Goal: Task Accomplishment & Management: Manage account settings

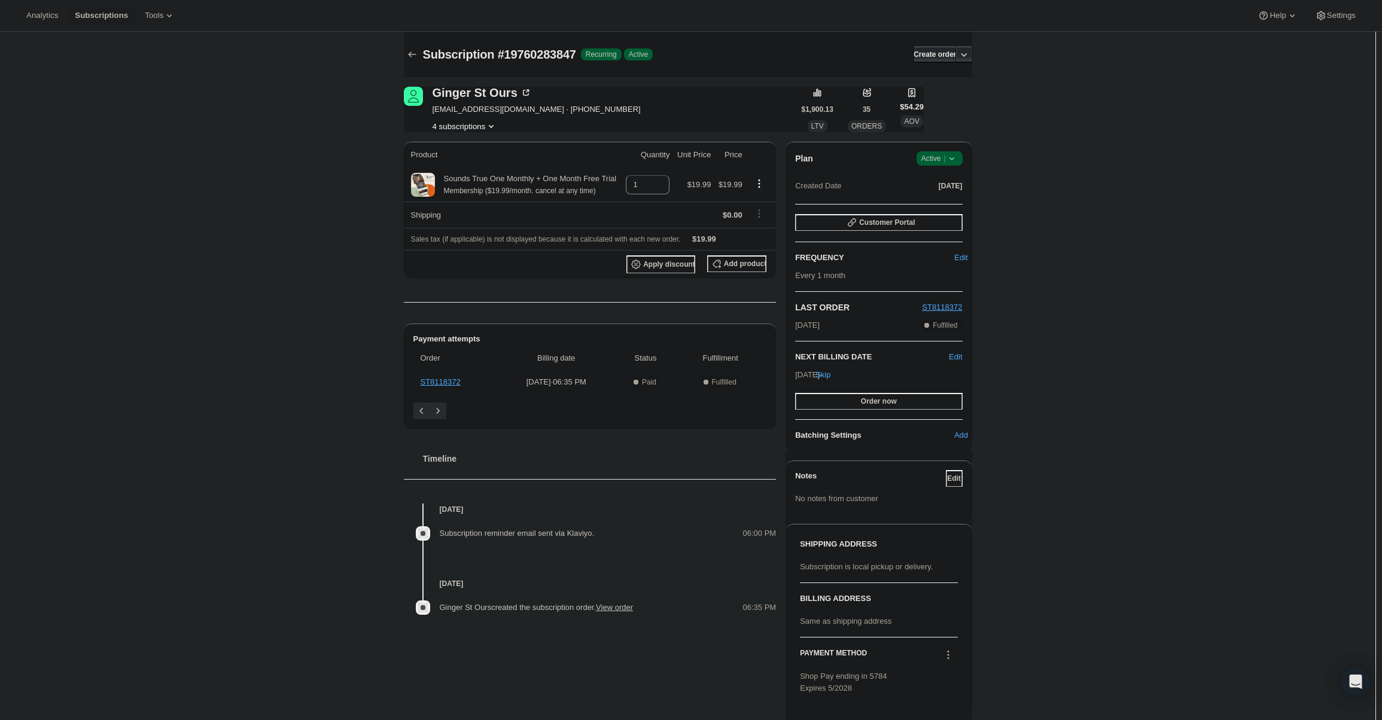
drag, startPoint x: 948, startPoint y: 152, endPoint x: 955, endPoint y: 165, distance: 15.0
click at [948, 153] on span "Success Active |" at bounding box center [939, 158] width 46 height 14
click at [954, 202] on span "Cancel subscription" at bounding box center [943, 202] width 68 height 9
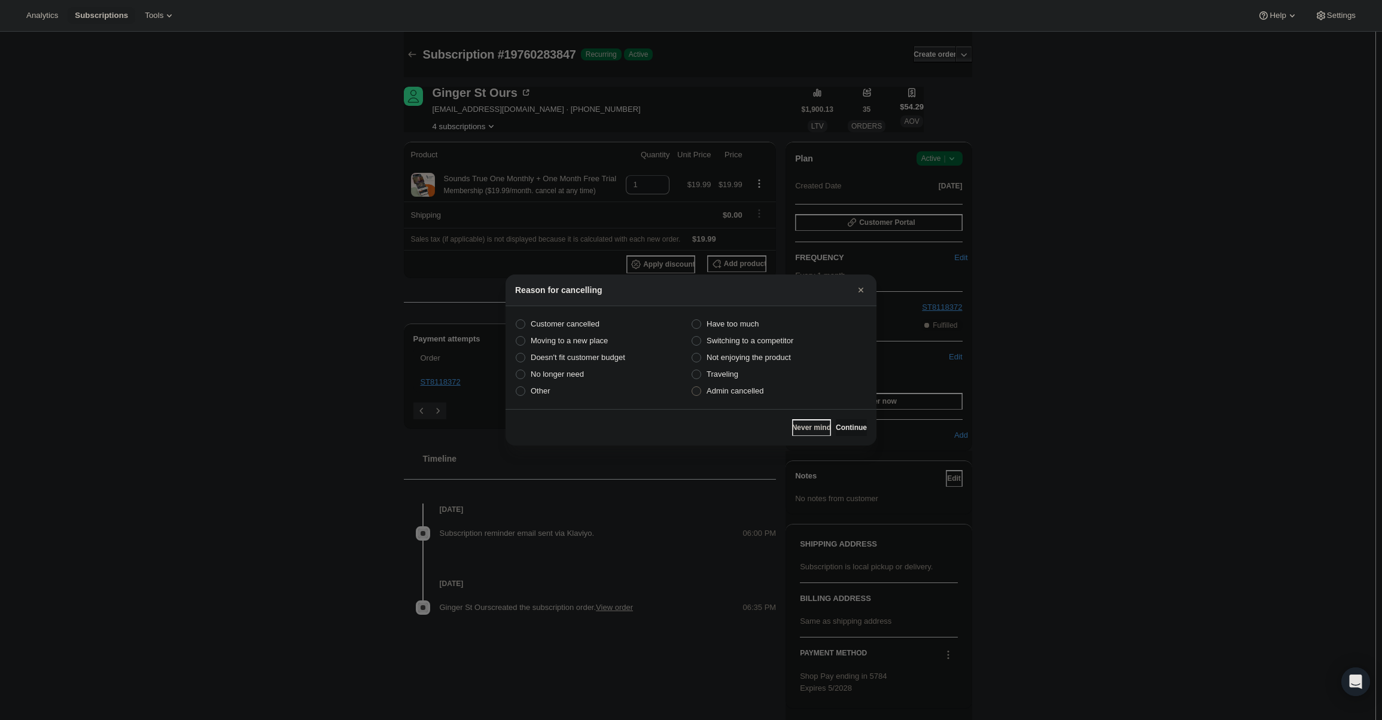
drag, startPoint x: 751, startPoint y: 406, endPoint x: 752, endPoint y: 398, distance: 7.9
click at [751, 402] on section "Customer cancelled Have too much Moving to a new place Switching to a competito…" at bounding box center [690, 357] width 371 height 103
click at [752, 398] on label "Admin cancelled" at bounding box center [779, 391] width 176 height 17
click at [692, 387] on input "Admin cancelled" at bounding box center [691, 386] width 1 height 1
radio input "true"
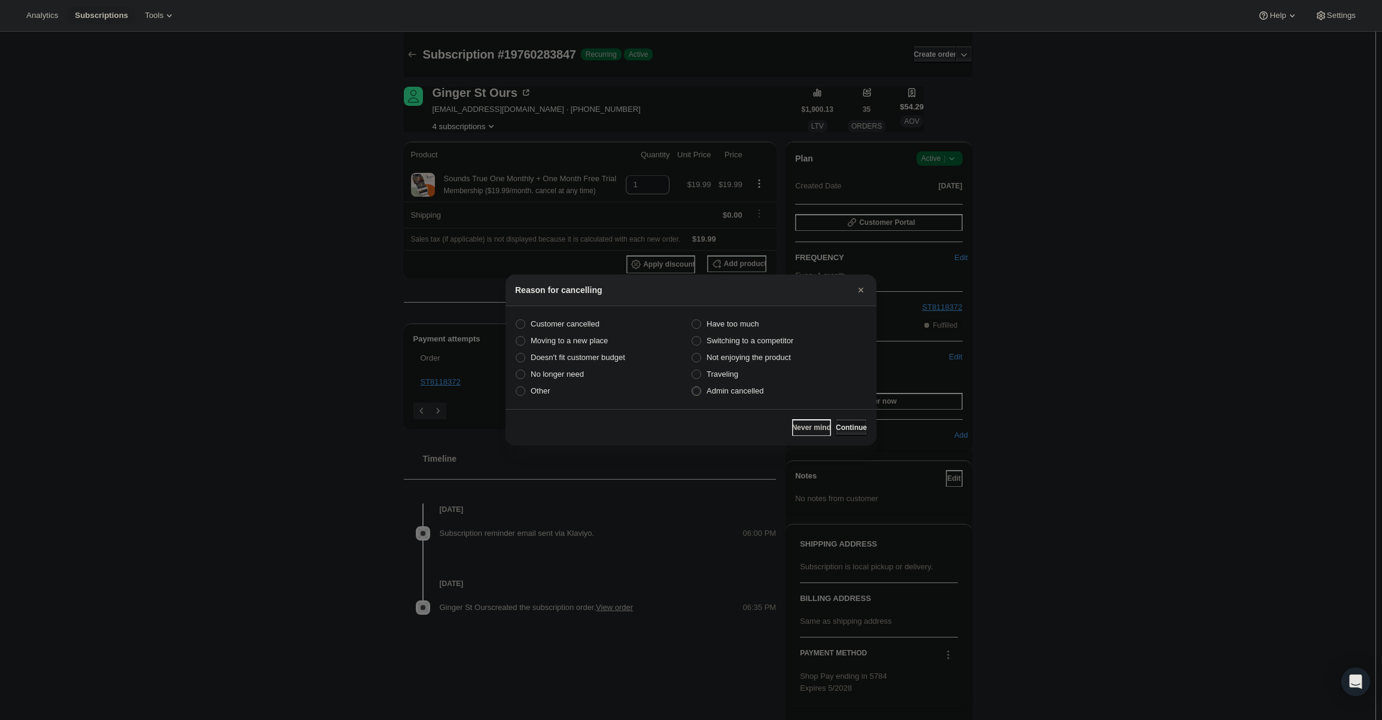
click at [852, 424] on span "Continue" at bounding box center [851, 428] width 31 height 10
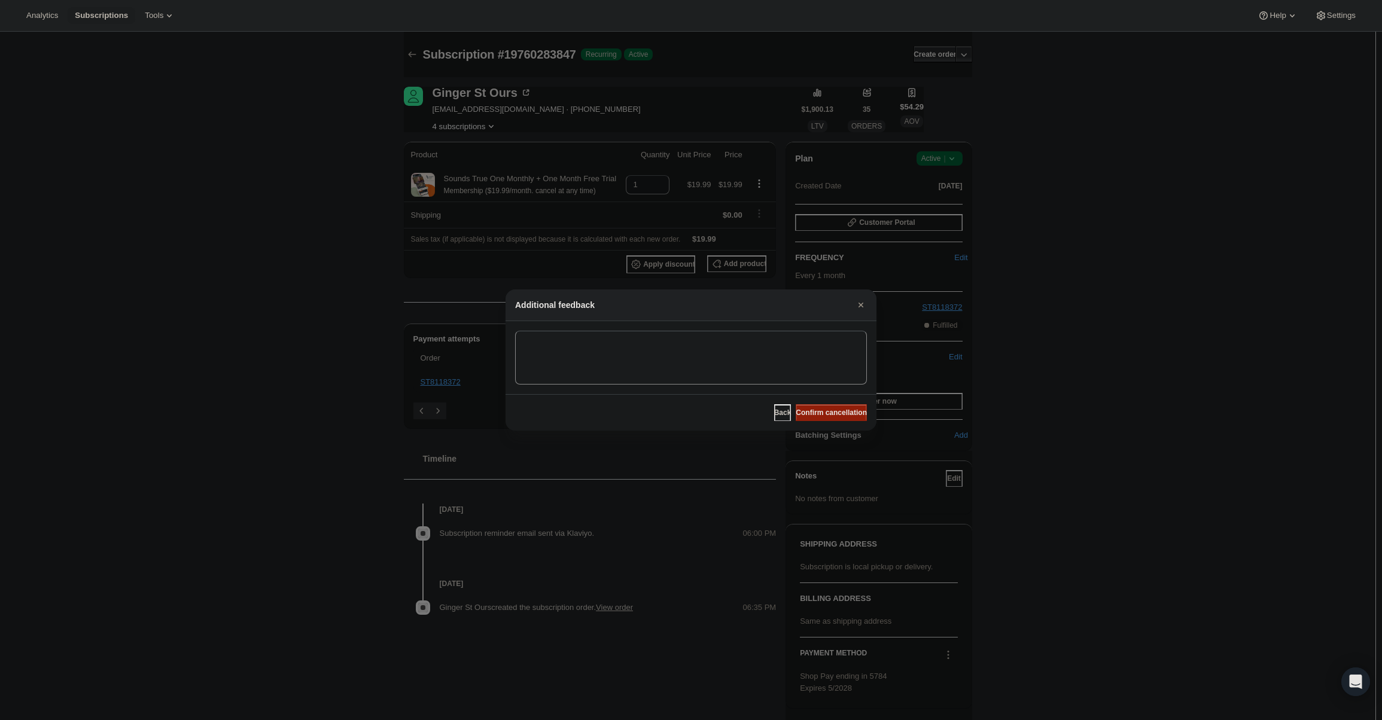
drag, startPoint x: 846, startPoint y: 422, endPoint x: 843, endPoint y: 417, distance: 6.5
click at [845, 422] on div "Back Confirm cancellation" at bounding box center [690, 412] width 371 height 36
click at [840, 417] on span "Confirm cancellation" at bounding box center [831, 413] width 71 height 10
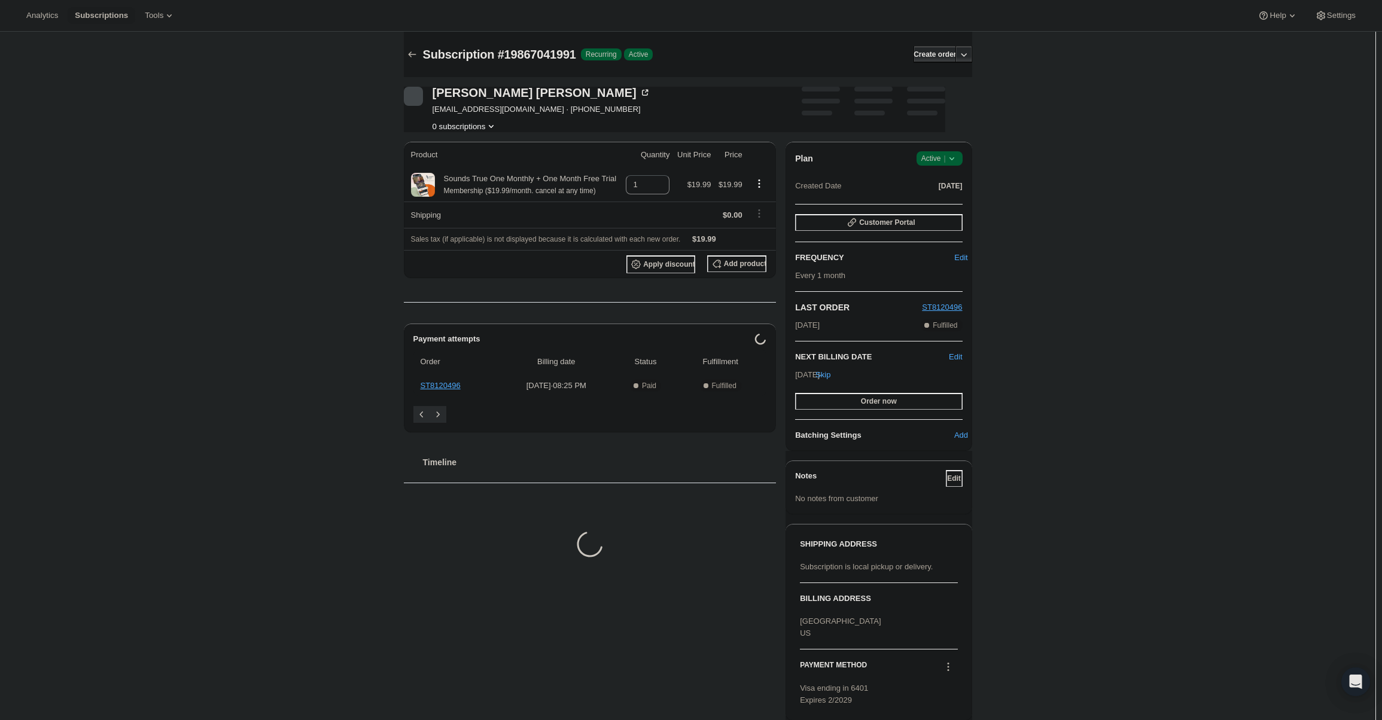
click at [955, 161] on icon at bounding box center [952, 159] width 12 height 12
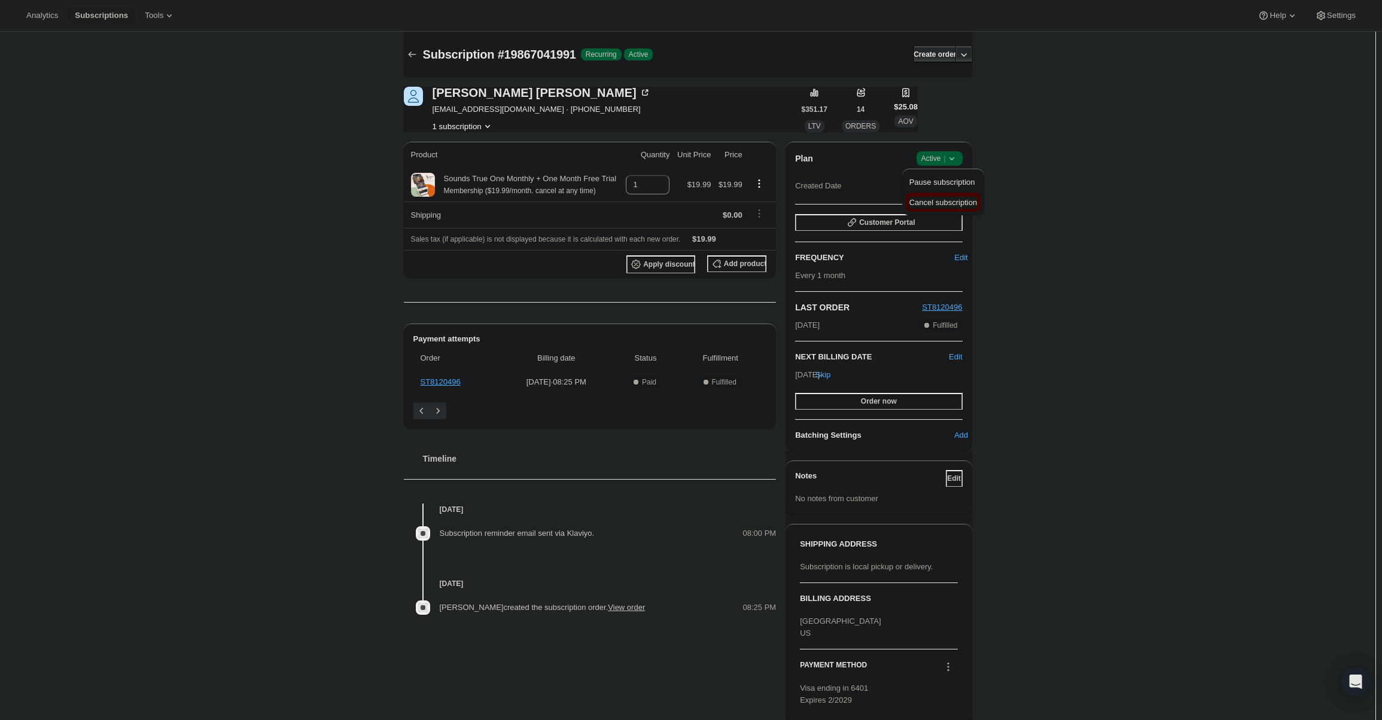
click at [942, 200] on span "Cancel subscription" at bounding box center [943, 202] width 68 height 9
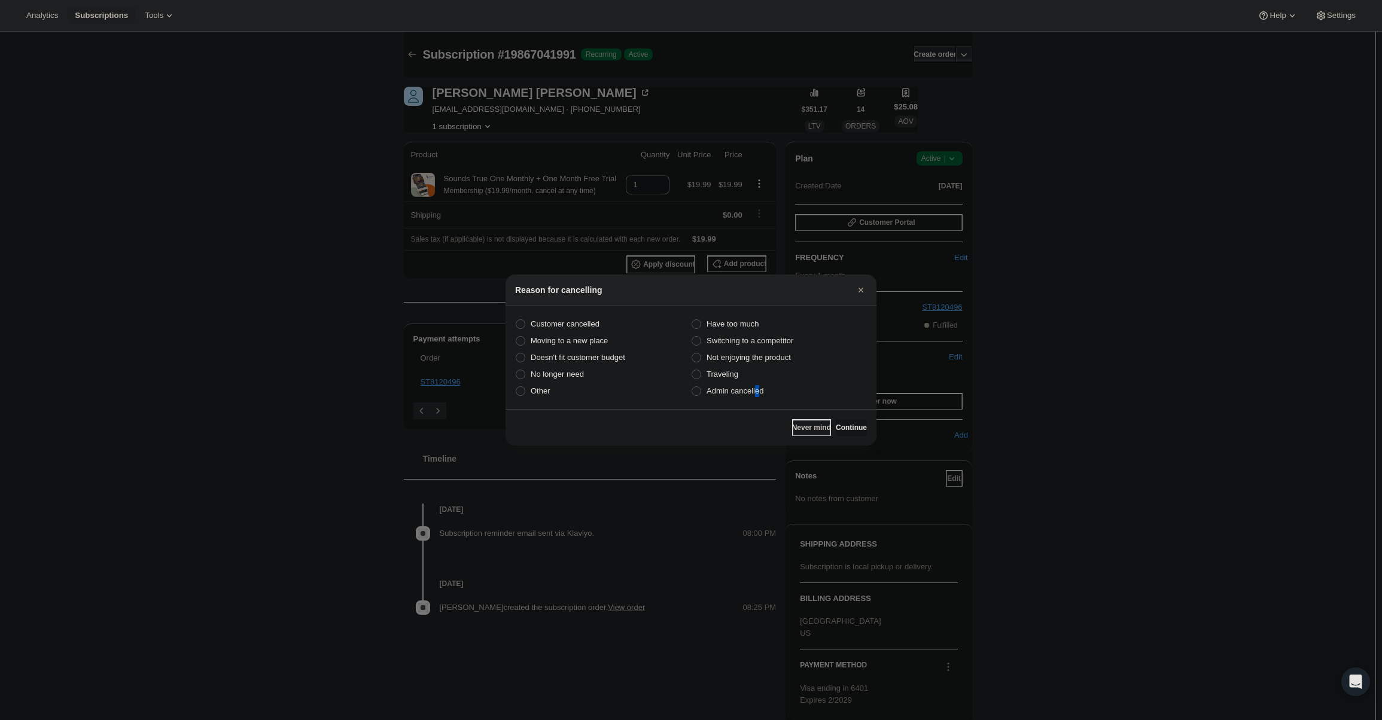
drag, startPoint x: 757, startPoint y: 391, endPoint x: 846, endPoint y: 416, distance: 92.6
click at [756, 391] on span "Admin cancelled" at bounding box center [734, 390] width 57 height 9
click at [755, 395] on span "Admin cancelled" at bounding box center [734, 390] width 57 height 9
click at [692, 387] on input "Admin cancelled" at bounding box center [691, 386] width 1 height 1
radio input "true"
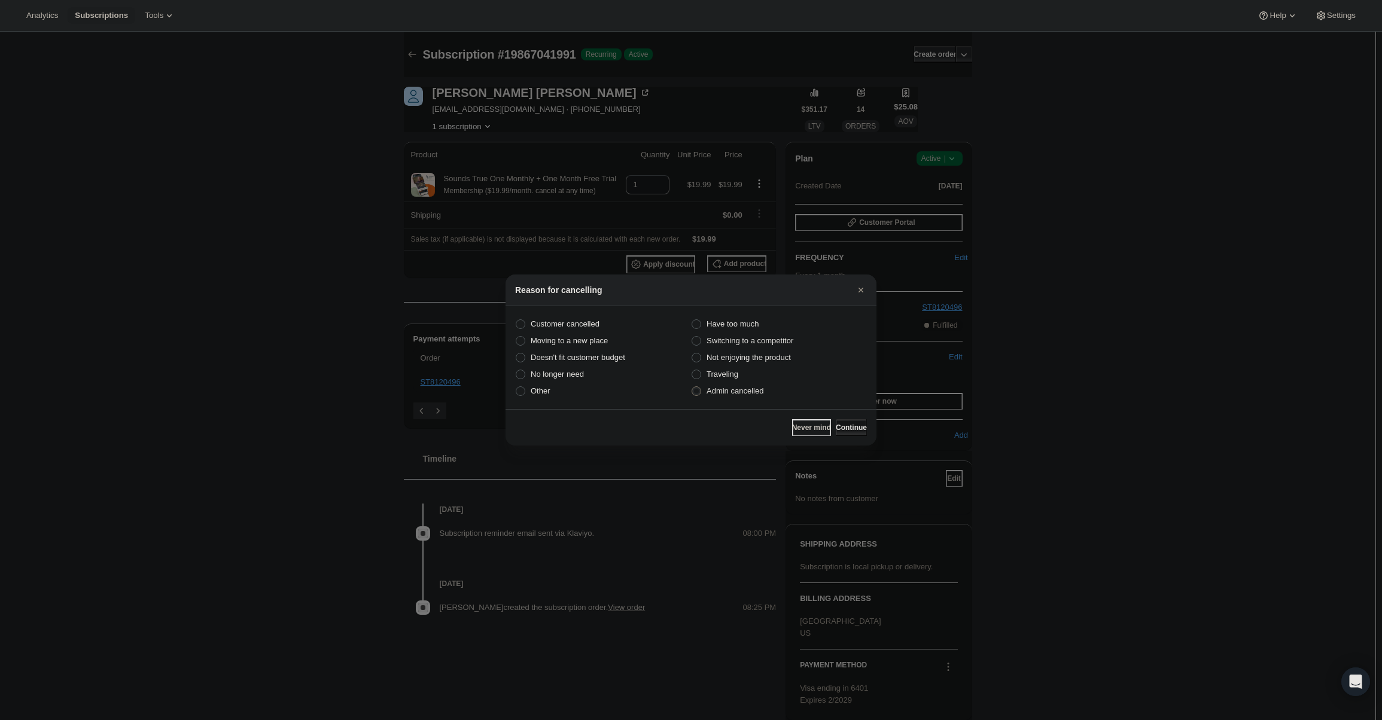
drag, startPoint x: 855, startPoint y: 439, endPoint x: 855, endPoint y: 431, distance: 8.4
click at [856, 437] on div "Never mind Continue" at bounding box center [690, 427] width 371 height 36
drag, startPoint x: 855, startPoint y: 431, endPoint x: 850, endPoint y: 419, distance: 12.6
click at [855, 431] on span "Continue" at bounding box center [851, 428] width 31 height 10
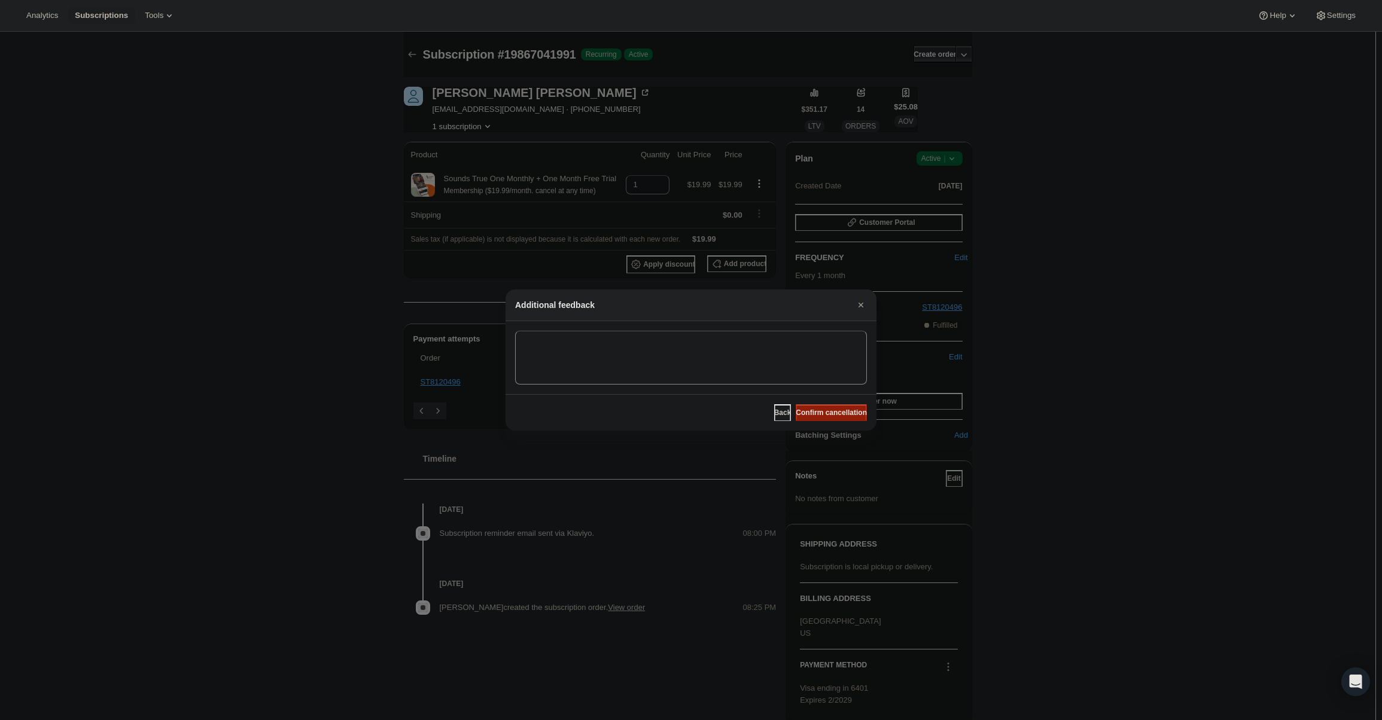
click at [853, 419] on button "Confirm cancellation" at bounding box center [831, 412] width 71 height 17
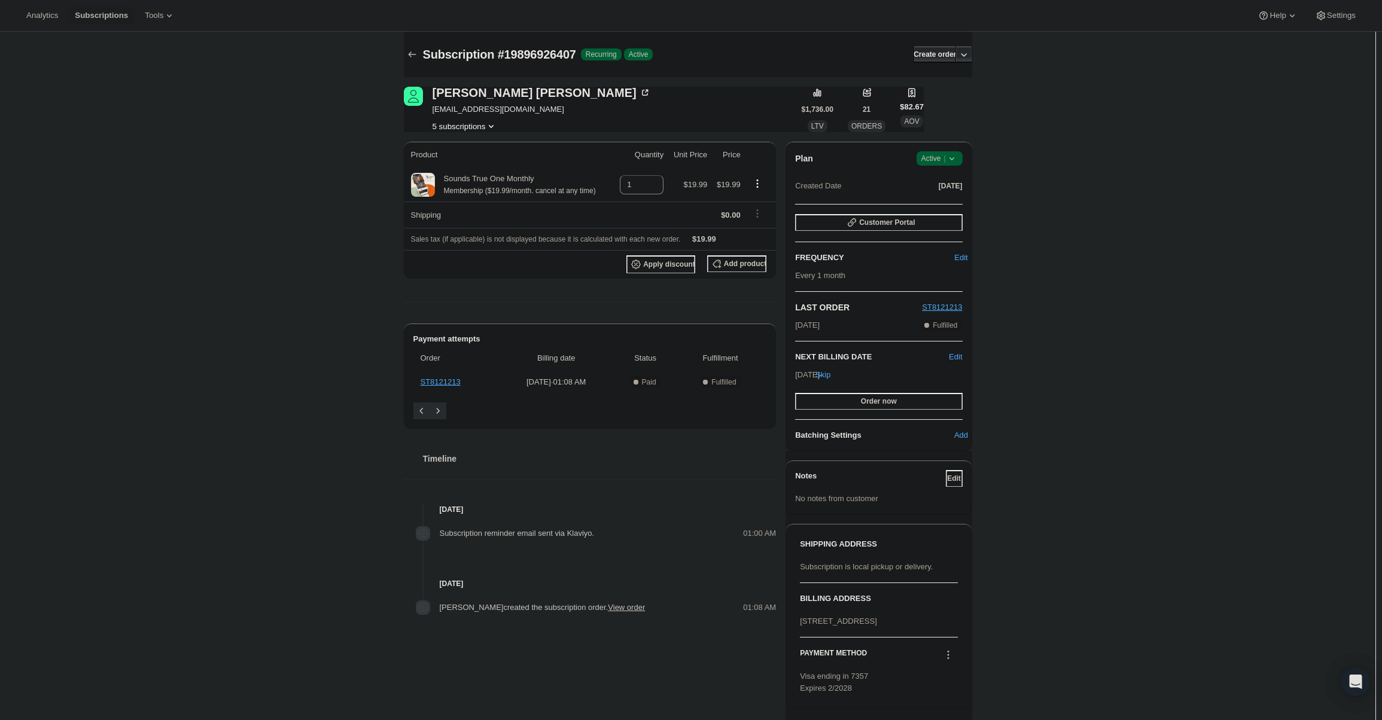
click at [943, 152] on span "Success Active |" at bounding box center [939, 158] width 46 height 14
click at [948, 197] on span "Cancel subscription" at bounding box center [943, 203] width 68 height 12
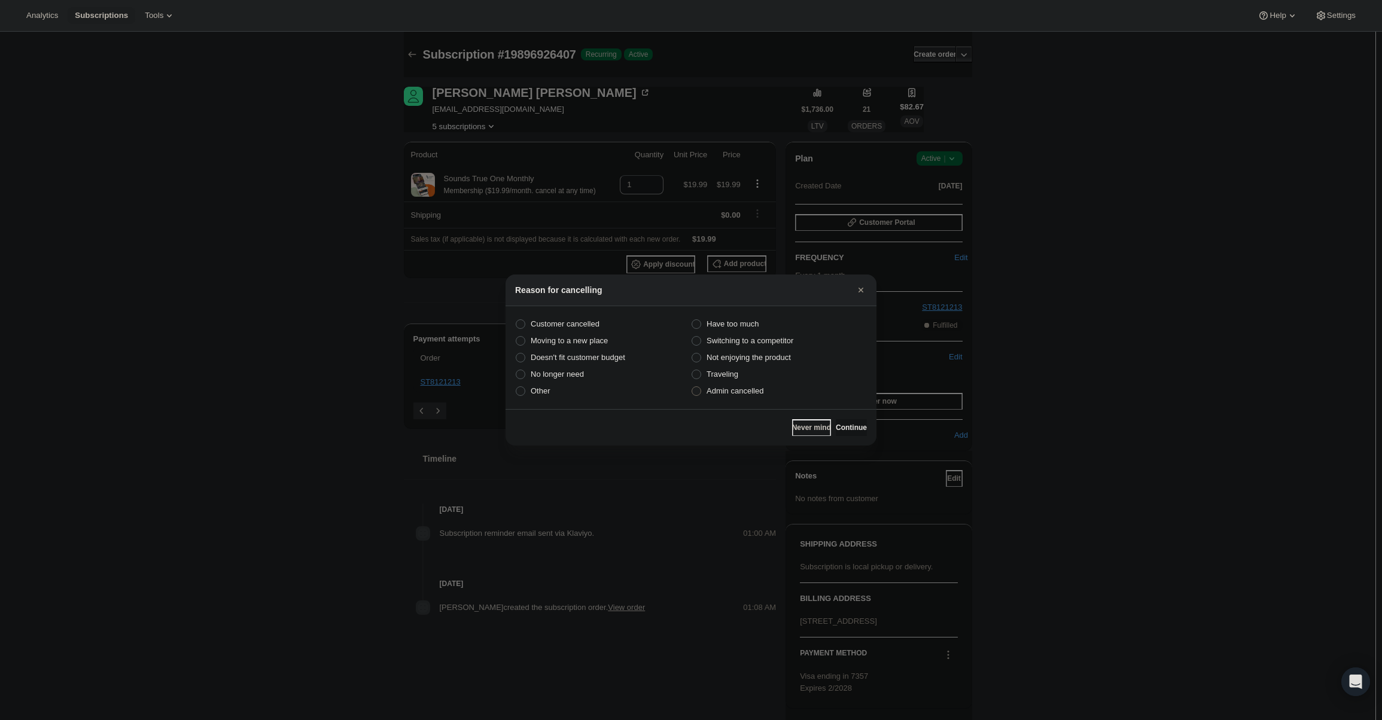
click at [766, 394] on label "Admin cancelled" at bounding box center [779, 391] width 176 height 17
click at [692, 387] on input "Admin cancelled" at bounding box center [691, 386] width 1 height 1
radio input "true"
drag, startPoint x: 840, startPoint y: 425, endPoint x: 836, endPoint y: 415, distance: 10.7
click at [839, 423] on button "Continue" at bounding box center [851, 427] width 31 height 17
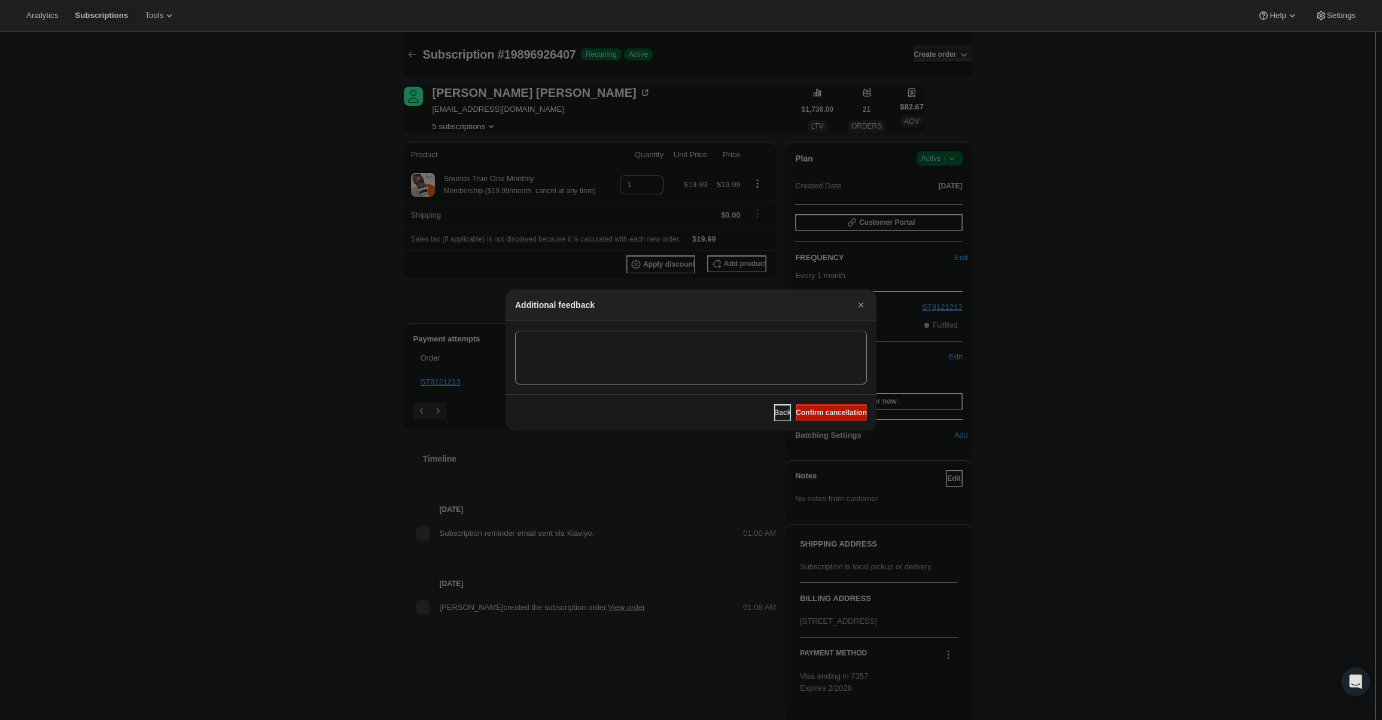
drag, startPoint x: 829, startPoint y: 415, endPoint x: 710, endPoint y: 347, distance: 136.9
click at [830, 415] on span "Confirm cancellation" at bounding box center [831, 413] width 71 height 10
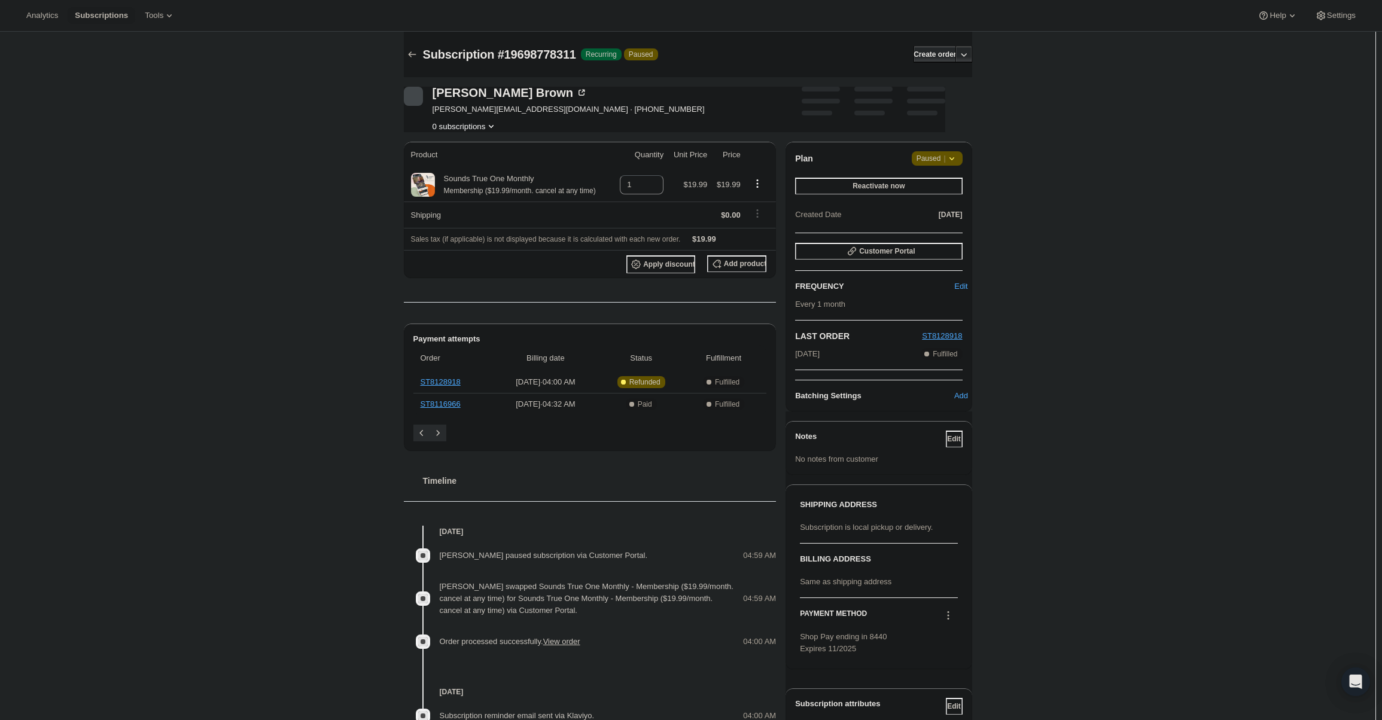
click at [936, 153] on span "Paused |" at bounding box center [936, 159] width 41 height 12
click at [936, 188] on button "Cancel subscription" at bounding box center [941, 181] width 75 height 19
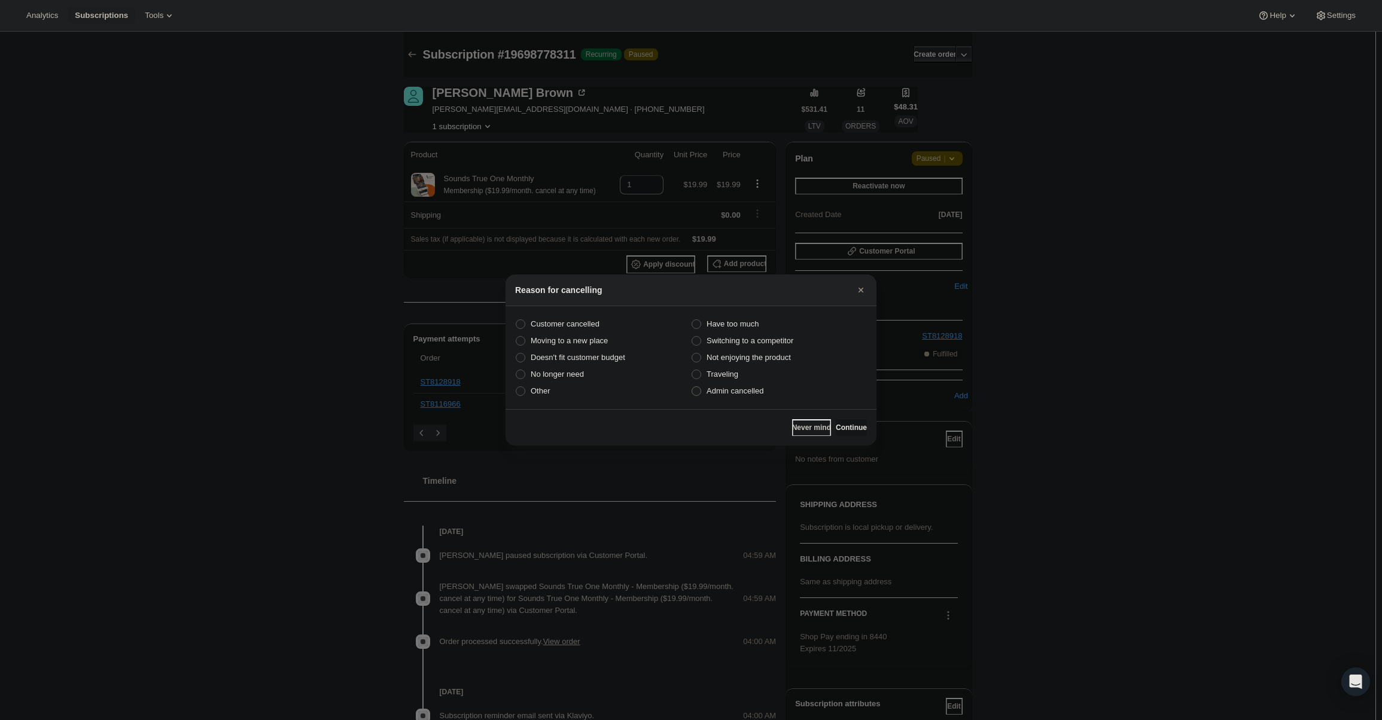
click at [734, 398] on label "Admin cancelled" at bounding box center [779, 391] width 176 height 17
click at [692, 387] on input "Admin cancelled" at bounding box center [691, 386] width 1 height 1
radio input "true"
click at [848, 433] on button "Continue" at bounding box center [851, 427] width 31 height 17
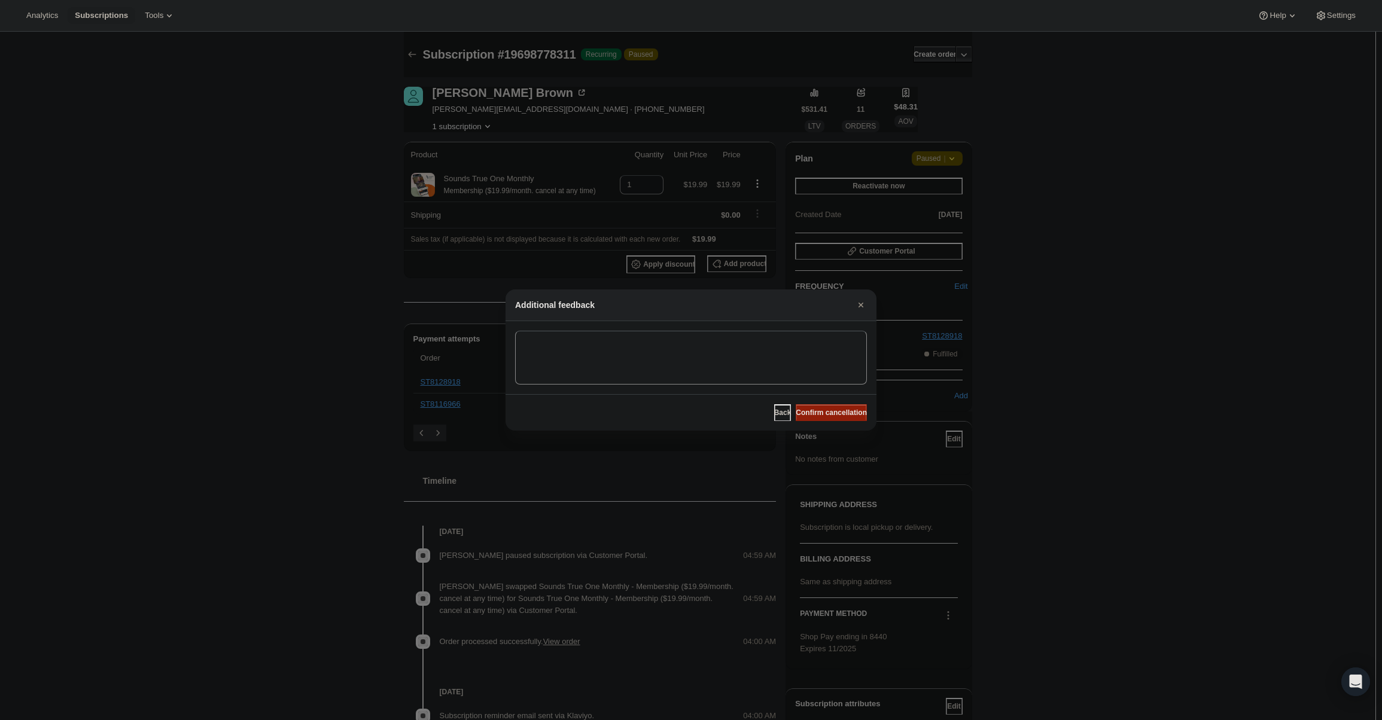
click at [842, 418] on button "Confirm cancellation" at bounding box center [831, 412] width 71 height 17
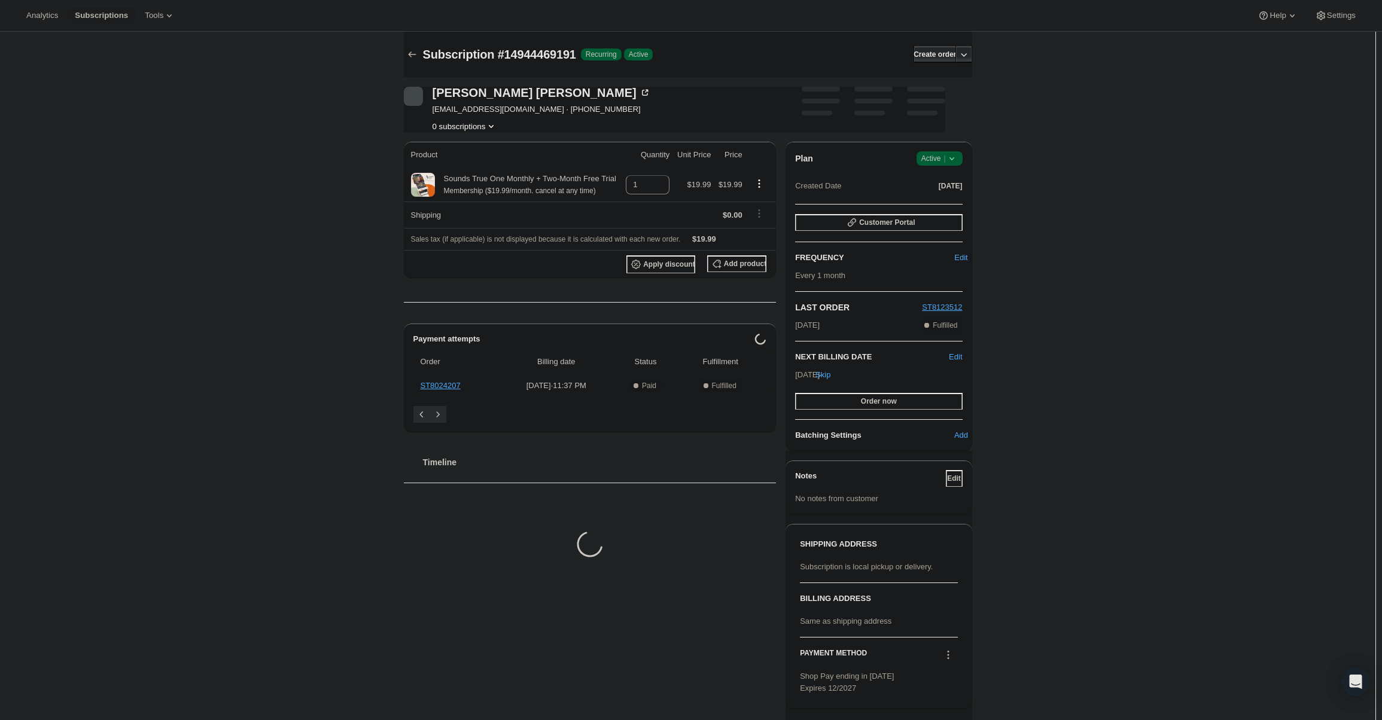
click at [946, 145] on div "Plan Success Active | Created Date [DATE] Customer Portal FREQUENCY Edit Every …" at bounding box center [878, 296] width 186 height 309
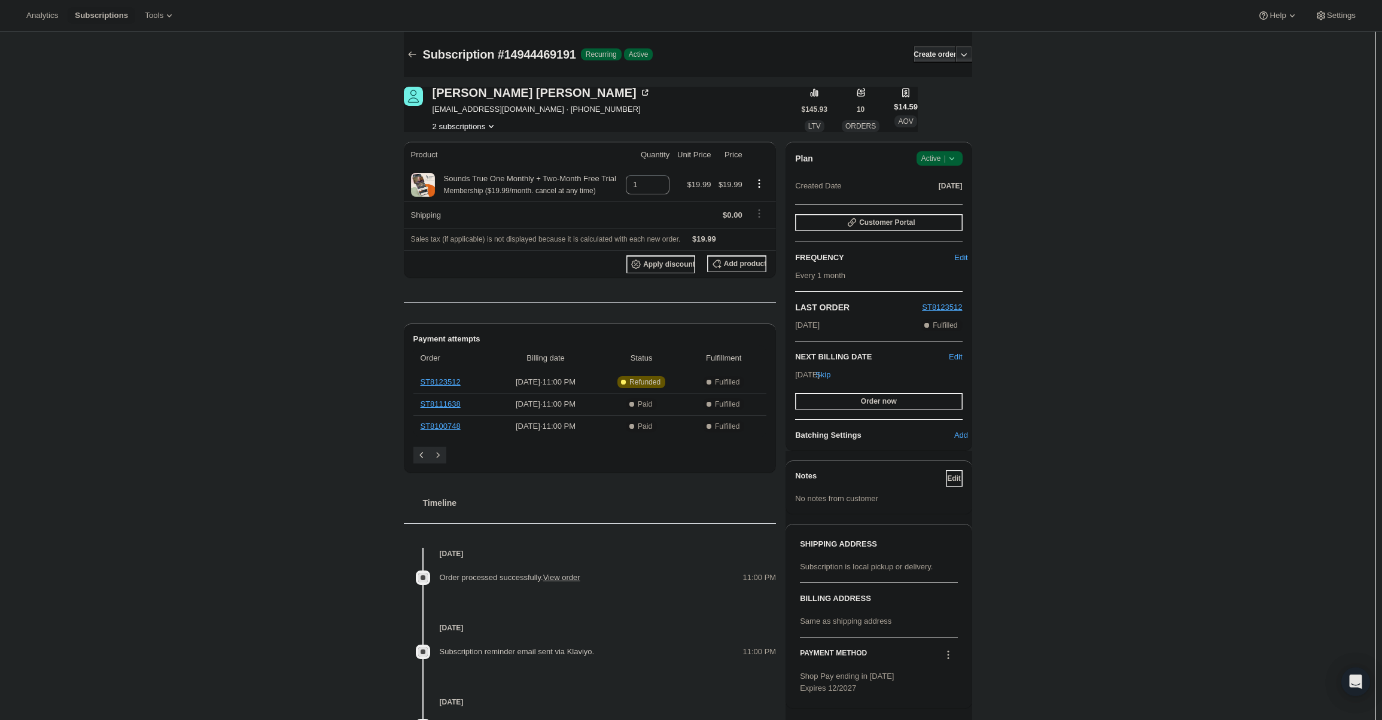
drag, startPoint x: 946, startPoint y: 151, endPoint x: 947, endPoint y: 165, distance: 13.8
click at [946, 152] on span "Success Active |" at bounding box center [939, 158] width 46 height 14
click at [943, 189] on button "Pause subscription" at bounding box center [943, 181] width 75 height 19
click at [943, 189] on span "[DATE]" at bounding box center [950, 187] width 24 height 10
click at [976, 157] on div "Subscription #14944469191. This page is ready Subscription #14944469191 Success…" at bounding box center [687, 493] width 597 height 922
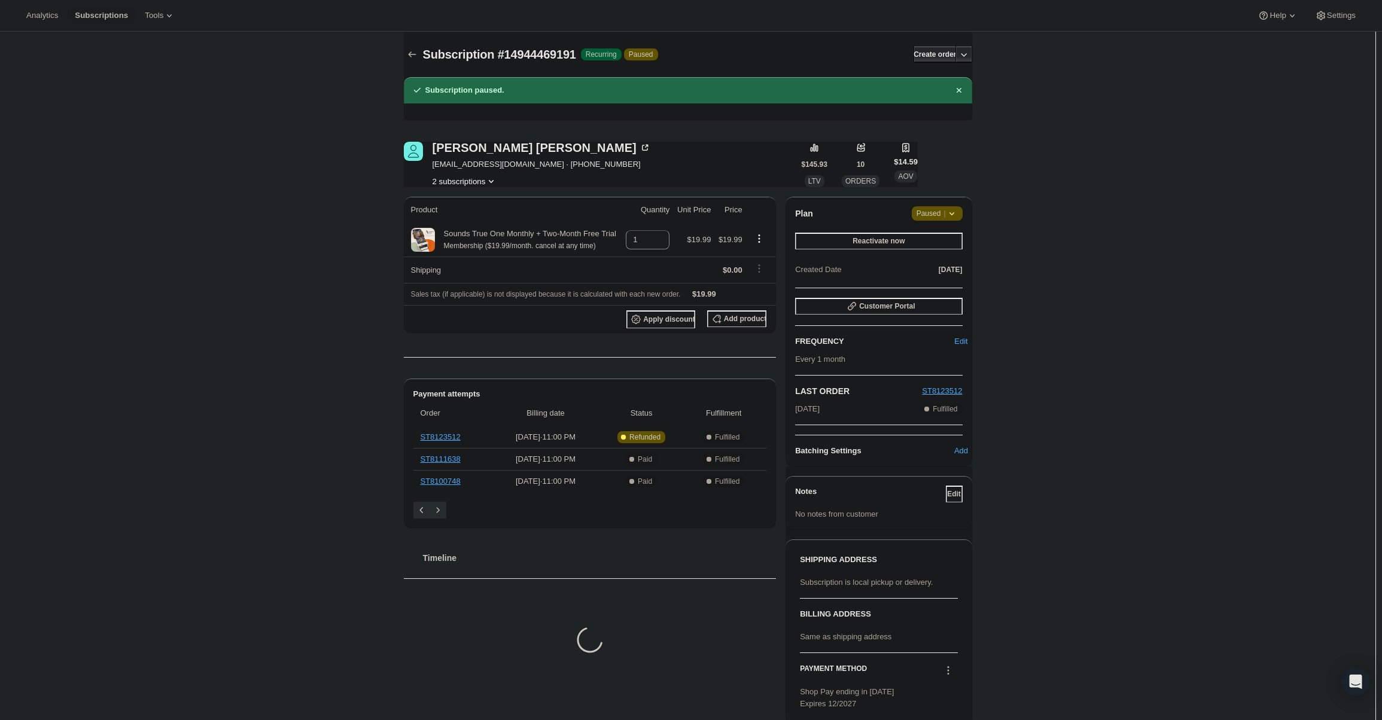
click at [950, 205] on div "Plan Attention Paused | Reactivate now Created Date [DATE] Customer Portal FREQ…" at bounding box center [878, 332] width 186 height 270
click at [950, 206] on div "Plan Attention Paused | Reactivate now Created Date [DATE] Customer Portal FREQ…" at bounding box center [878, 332] width 186 height 270
drag, startPoint x: 950, startPoint y: 207, endPoint x: 938, endPoint y: 219, distance: 16.9
click at [949, 207] on span "Attention Paused |" at bounding box center [937, 213] width 51 height 14
click at [932, 236] on span "Cancel subscription" at bounding box center [941, 237] width 68 height 9
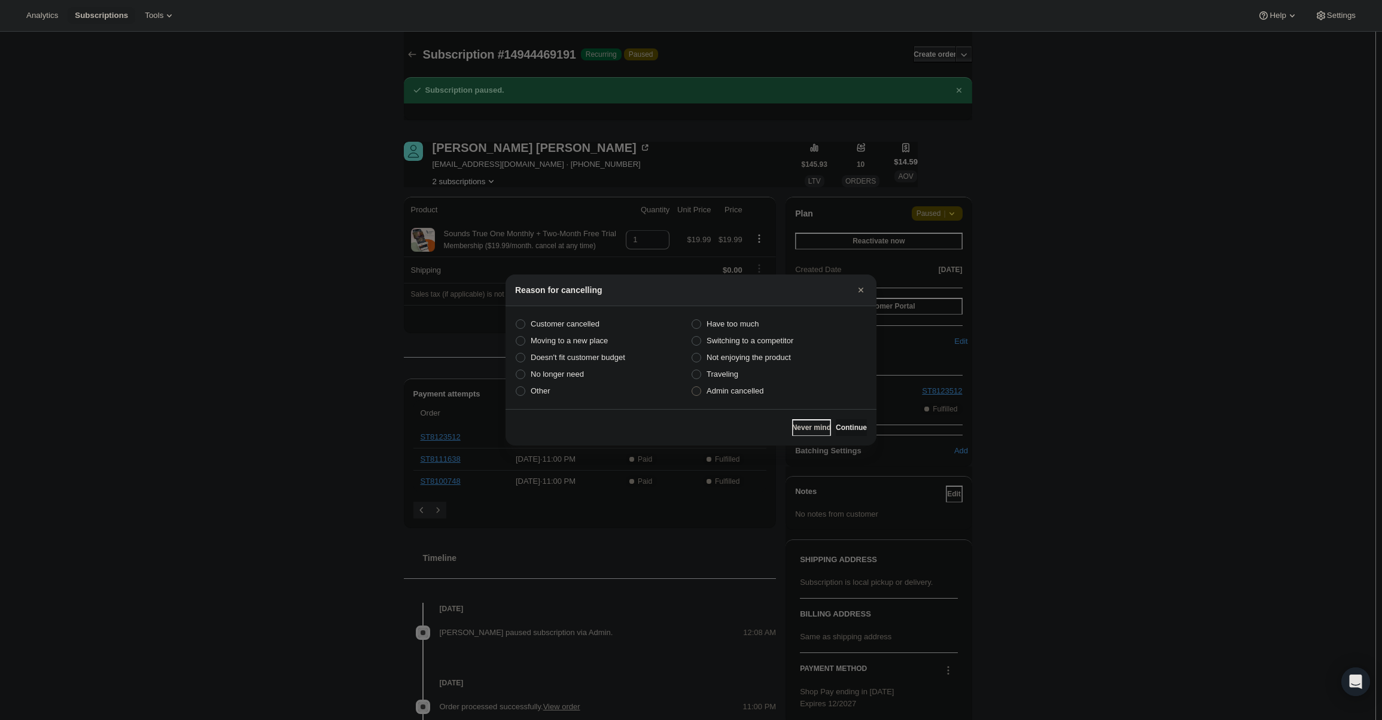
click at [770, 398] on label "Admin cancelled" at bounding box center [779, 391] width 176 height 17
click at [692, 387] on input "Admin cancelled" at bounding box center [691, 386] width 1 height 1
radio input "true"
click at [750, 382] on label "Traveling" at bounding box center [779, 374] width 176 height 17
click at [692, 370] on input "Traveling" at bounding box center [691, 370] width 1 height 1
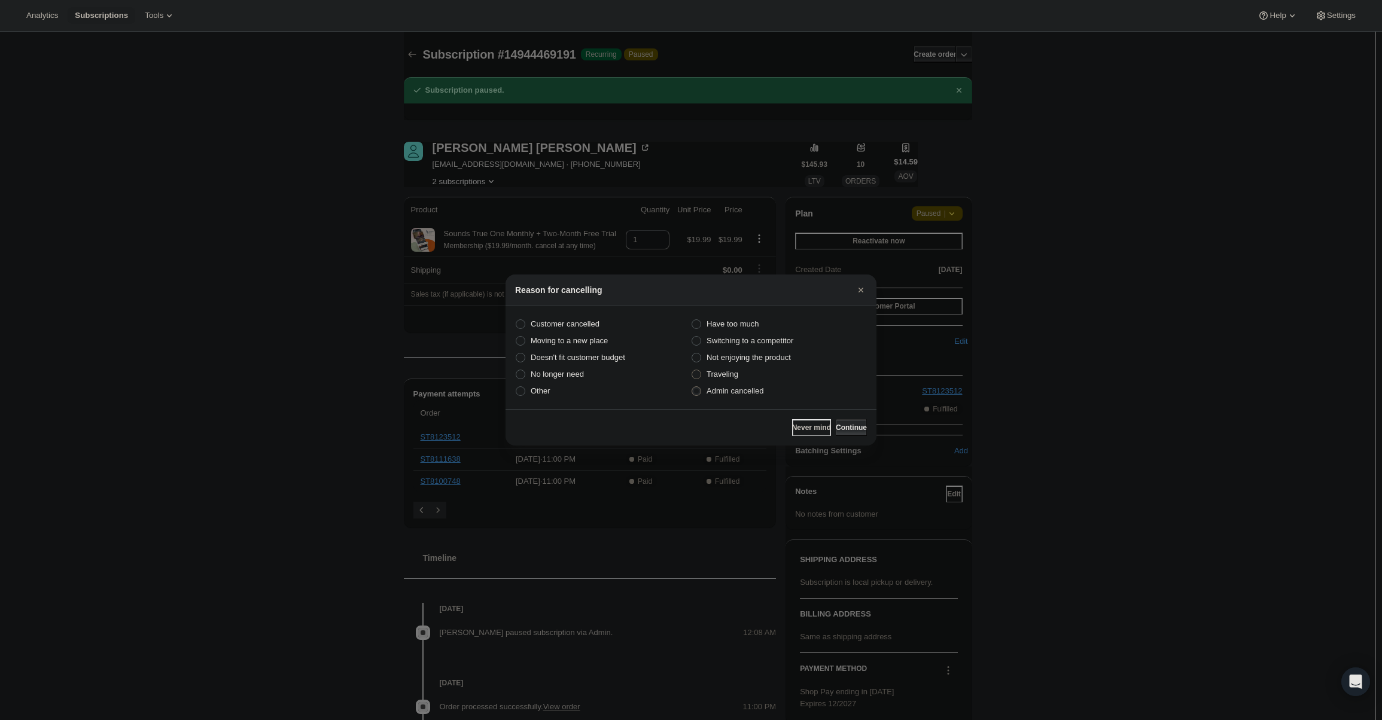
radio input "true"
click at [756, 388] on span "Admin cancelled" at bounding box center [734, 390] width 57 height 9
click at [692, 387] on input "Admin cancelled" at bounding box center [691, 386] width 1 height 1
radio input "true"
radio input "false"
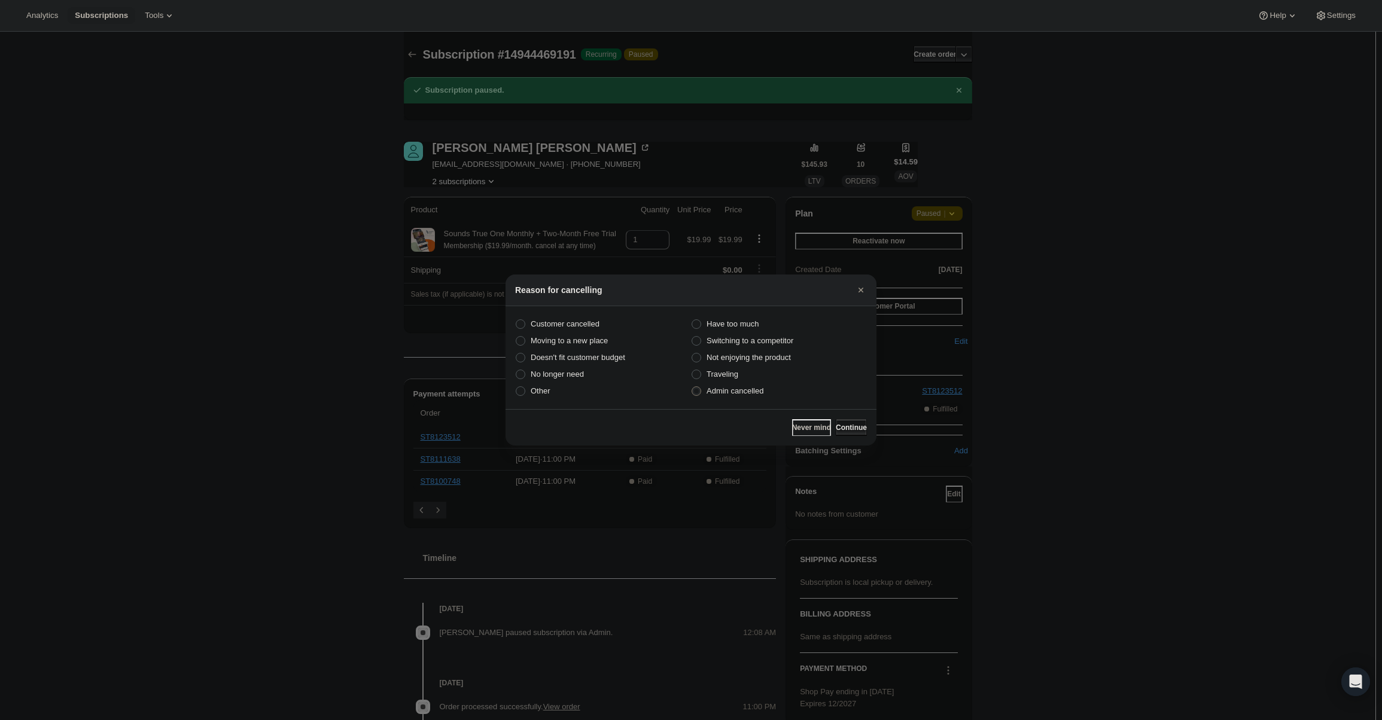
click at [854, 423] on span "Continue" at bounding box center [851, 428] width 31 height 10
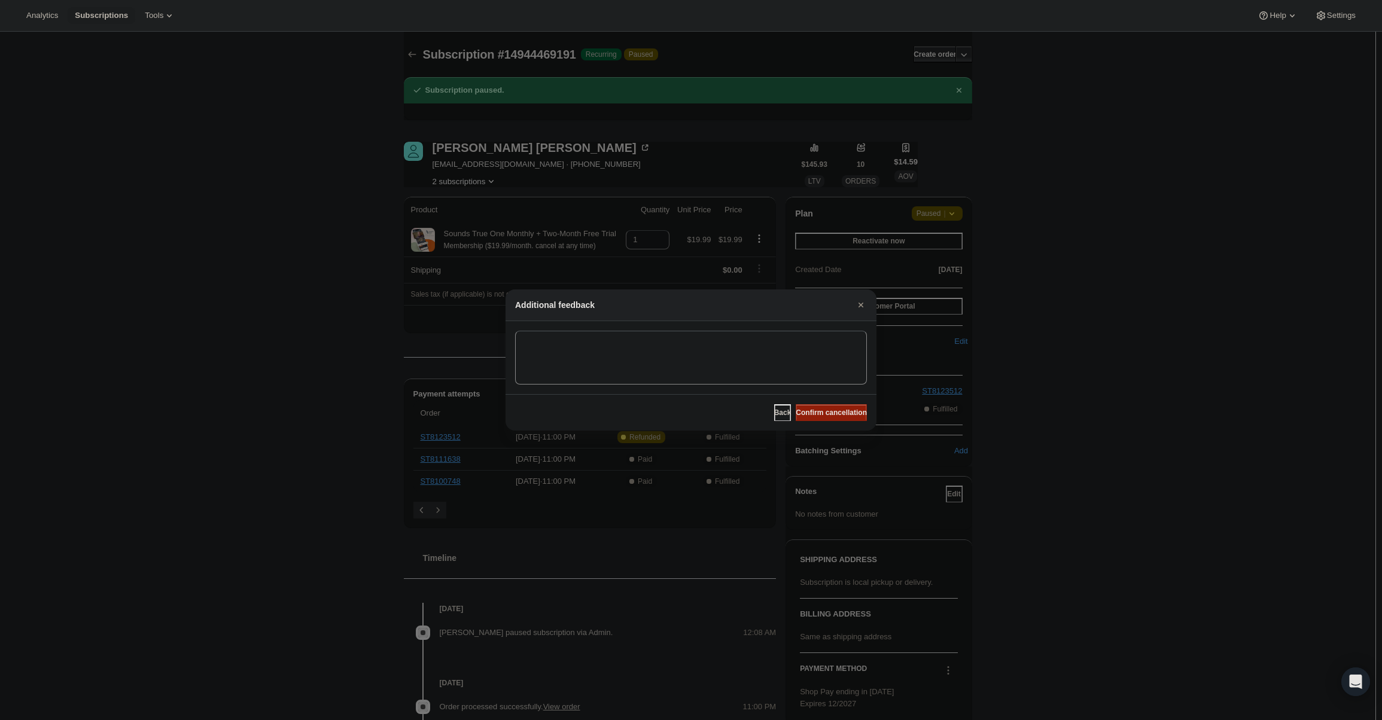
click at [850, 414] on span "Confirm cancellation" at bounding box center [831, 413] width 71 height 10
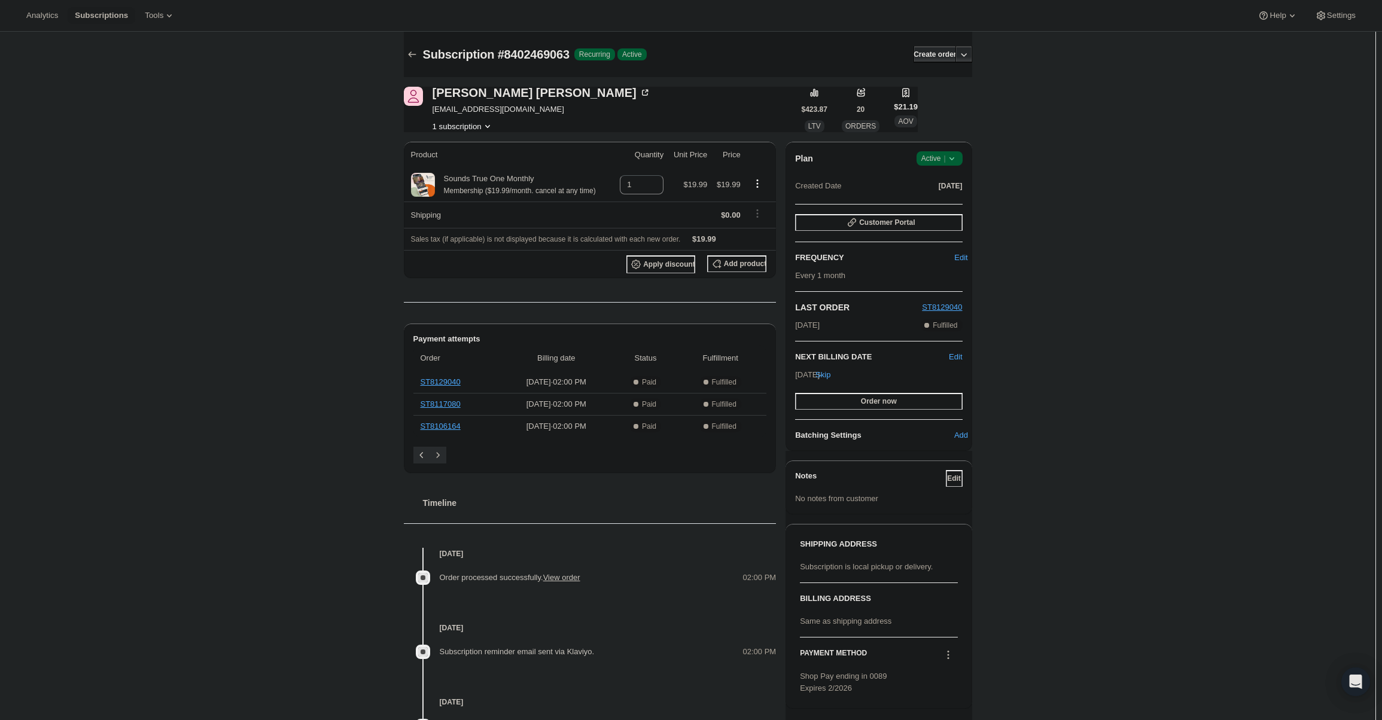
drag, startPoint x: 948, startPoint y: 147, endPoint x: 946, endPoint y: 160, distance: 12.8
click at [947, 147] on div "Plan Success Active | Created Date [DATE] Customer Portal FREQUENCY Edit Every …" at bounding box center [878, 296] width 186 height 309
click at [946, 160] on span "Active |" at bounding box center [939, 159] width 36 height 12
click at [932, 198] on span "Cancel subscription" at bounding box center [943, 202] width 68 height 9
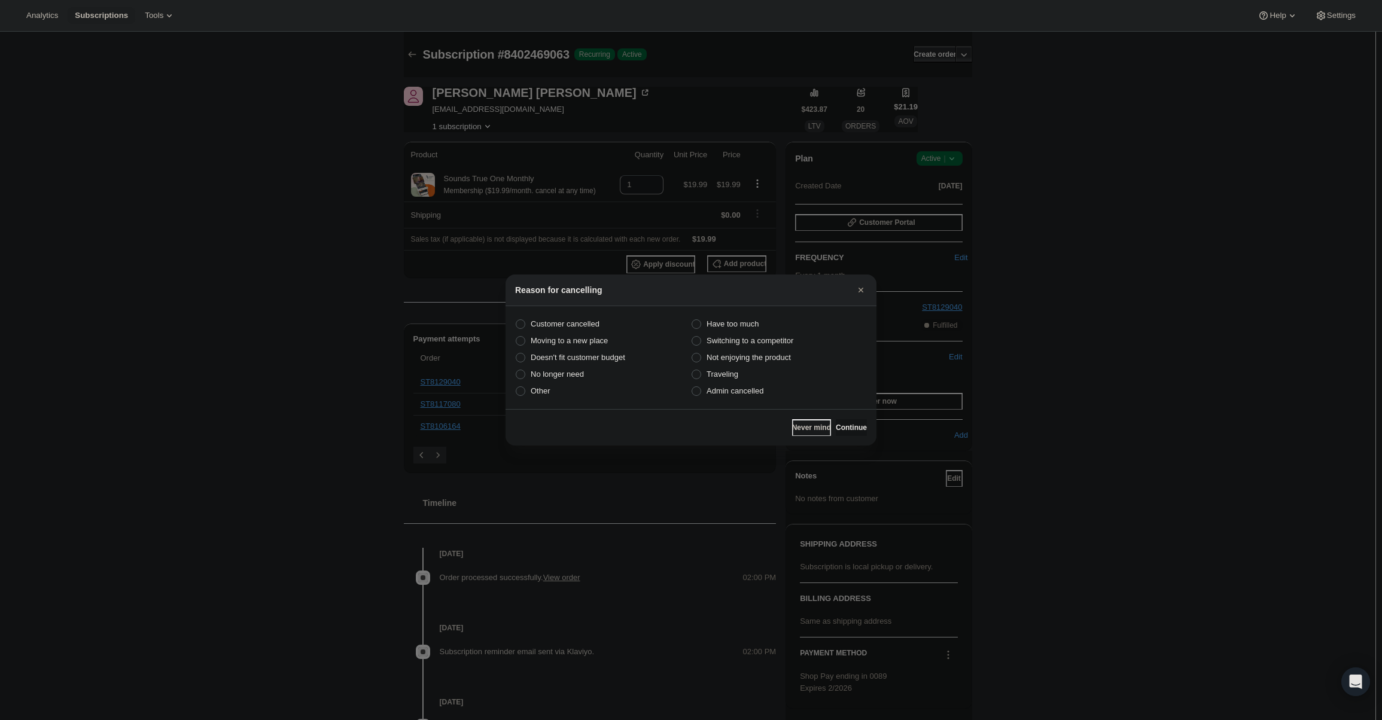
click at [727, 400] on section "Customer cancelled Have too much Moving to a new place Switching to a competito…" at bounding box center [690, 357] width 371 height 103
click at [723, 394] on span "Admin cancelled" at bounding box center [734, 390] width 57 height 9
click at [692, 387] on input "Admin cancelled" at bounding box center [691, 386] width 1 height 1
radio input "true"
drag, startPoint x: 842, startPoint y: 428, endPoint x: 838, endPoint y: 415, distance: 13.1
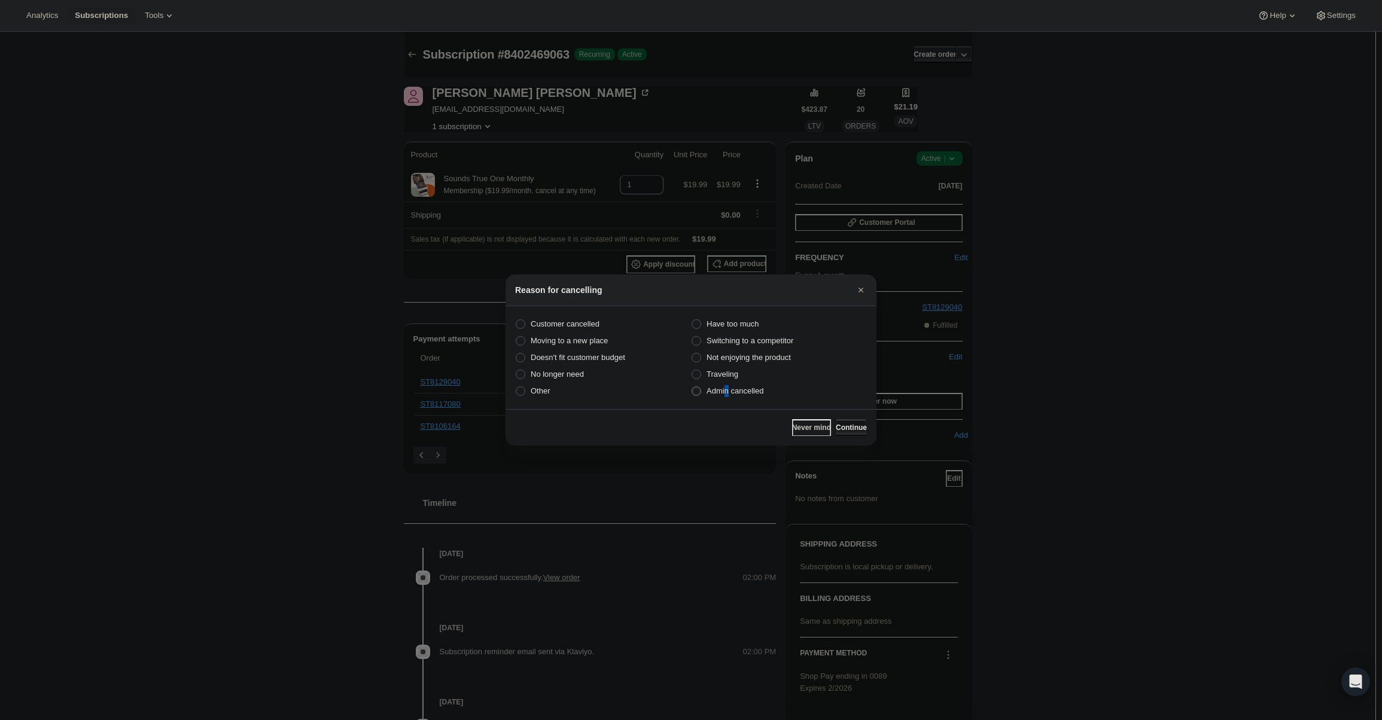
click at [842, 425] on span "Continue" at bounding box center [851, 428] width 31 height 10
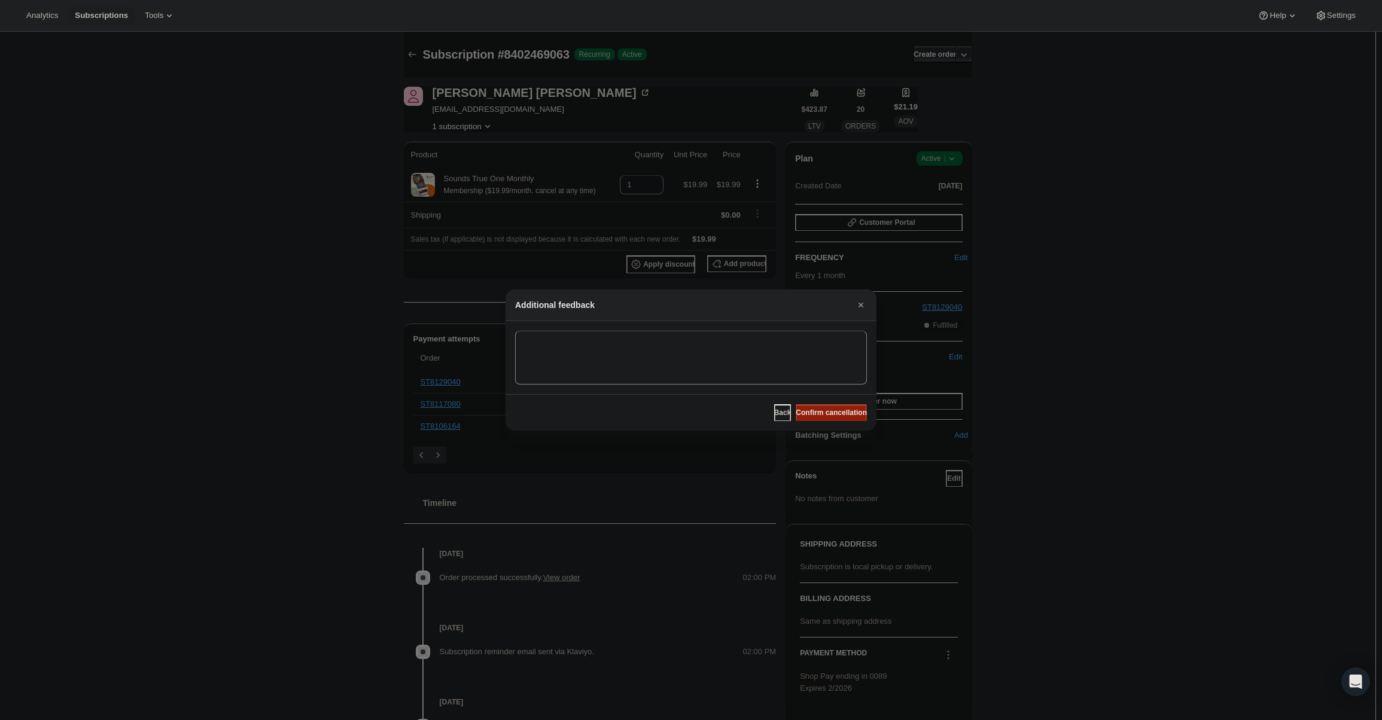
click at [838, 415] on span "Confirm cancellation" at bounding box center [831, 413] width 71 height 10
